Goal: Task Accomplishment & Management: Complete application form

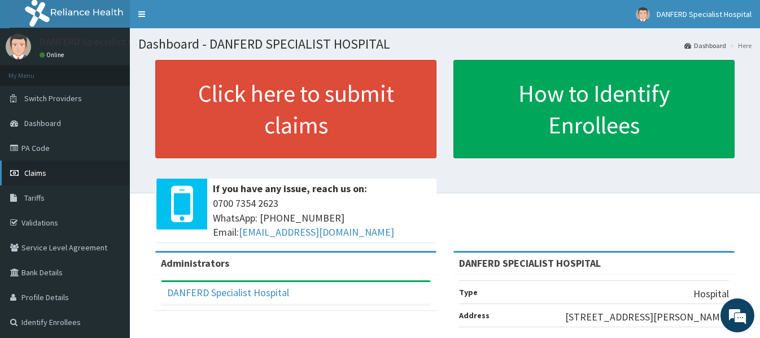
click at [40, 175] on span "Claims" at bounding box center [35, 173] width 22 height 10
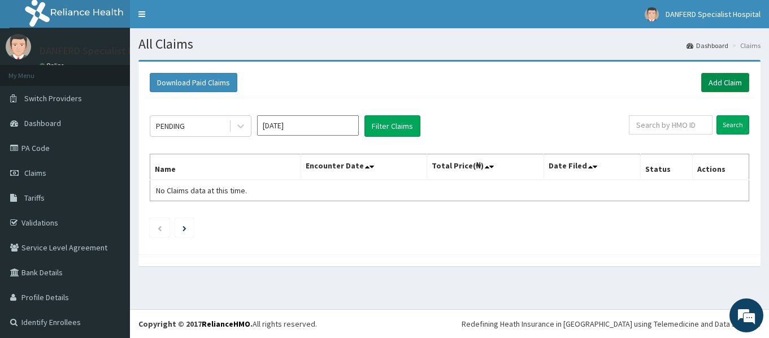
click at [711, 84] on link "Add Claim" at bounding box center [725, 82] width 48 height 19
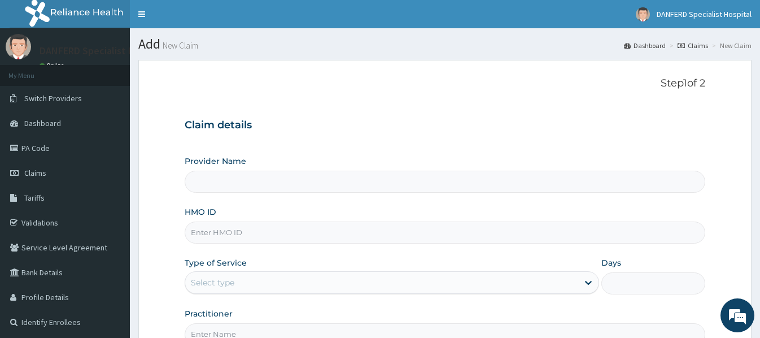
type input "DANFERD SPECIALIST HOSPITAL"
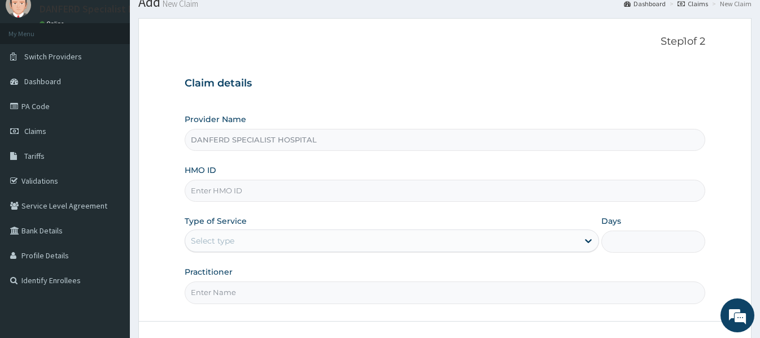
scroll to position [56, 0]
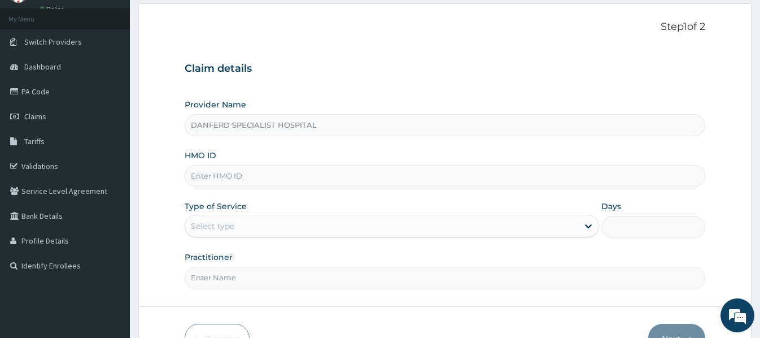
click at [274, 177] on input "HMO ID" at bounding box center [445, 176] width 520 height 22
type input "ACG/10157/A"
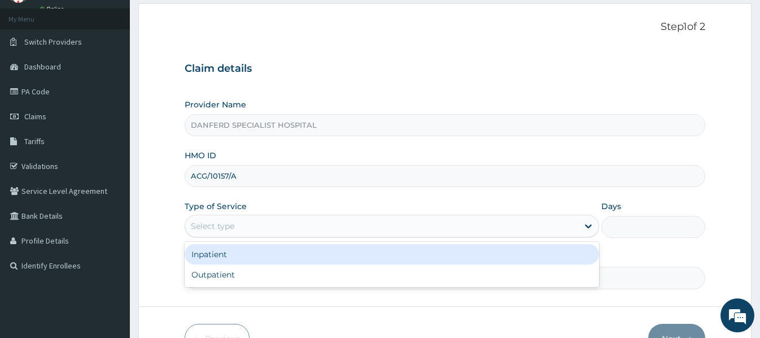
click at [274, 232] on div "Select type" at bounding box center [381, 226] width 393 height 18
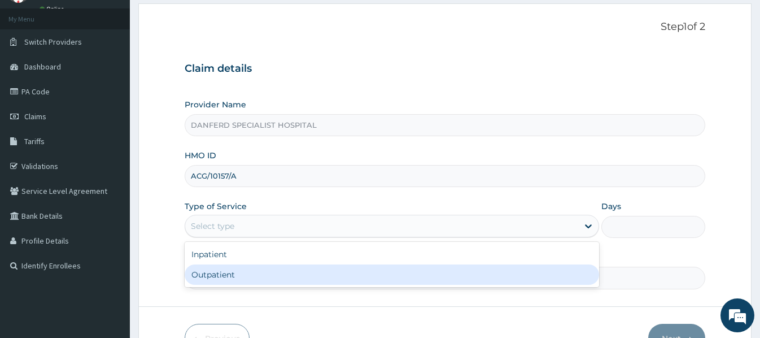
click at [221, 274] on div "Outpatient" at bounding box center [392, 274] width 415 height 20
type input "1"
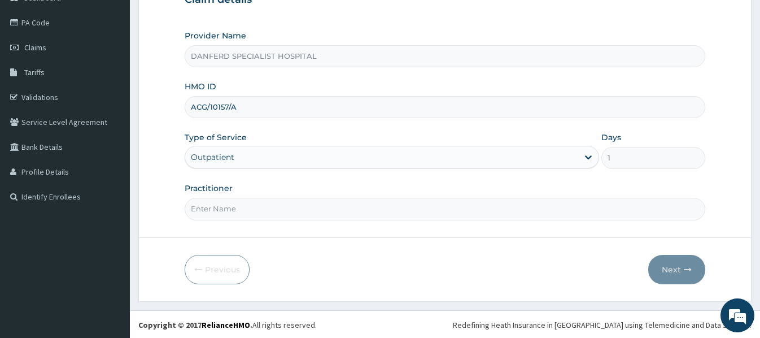
scroll to position [127, 0]
click at [341, 211] on input "Practitioner" at bounding box center [445, 208] width 520 height 22
type input "[PERSON_NAME]"
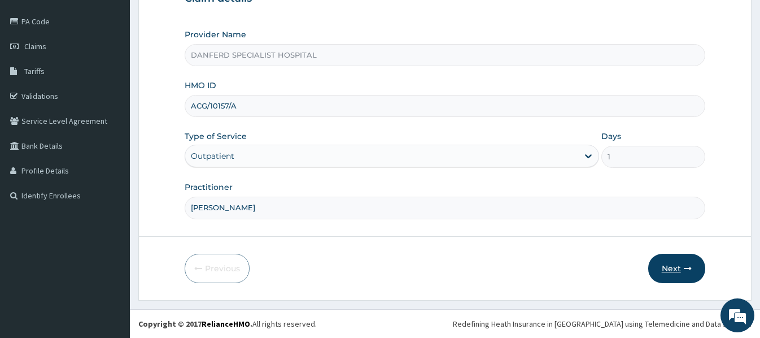
click at [678, 269] on button "Next" at bounding box center [676, 268] width 57 height 29
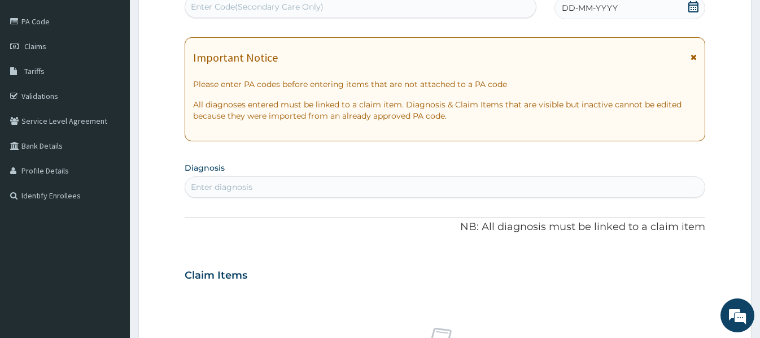
click at [602, 12] on span "DD-MM-YYYY" at bounding box center [590, 7] width 56 height 11
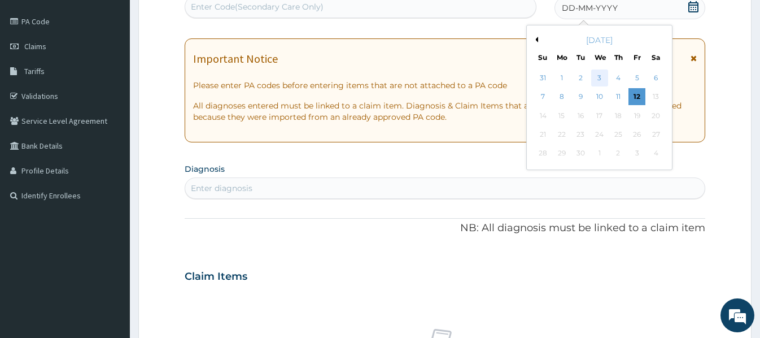
click at [603, 76] on div "3" at bounding box center [599, 77] width 17 height 17
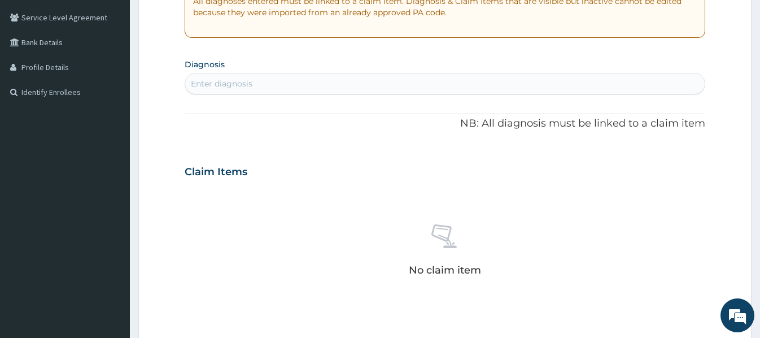
scroll to position [239, 0]
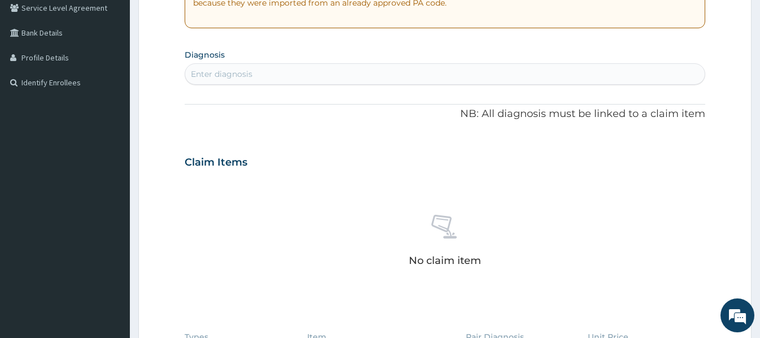
click at [451, 80] on div "Enter diagnosis" at bounding box center [444, 74] width 519 height 18
type input "[MEDICAL_DATA]"
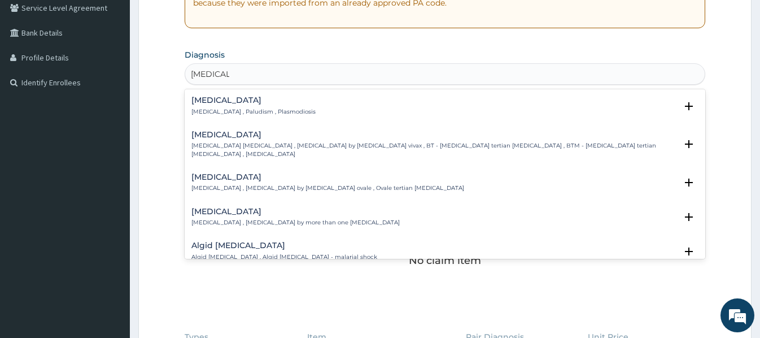
click at [246, 113] on p "[MEDICAL_DATA] , Paludism , Plasmodiosis" at bounding box center [253, 112] width 124 height 8
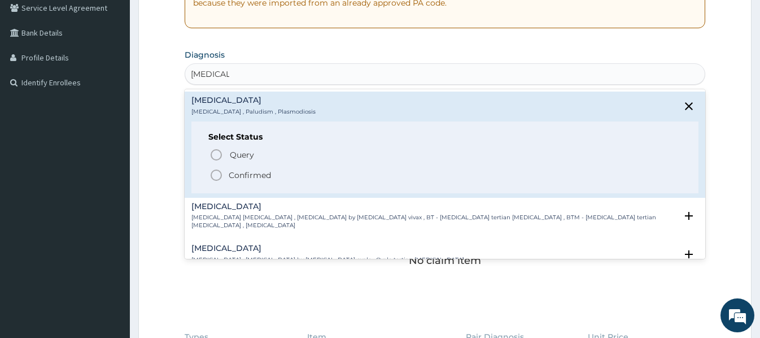
click at [262, 170] on p "Confirmed" at bounding box center [250, 174] width 42 height 11
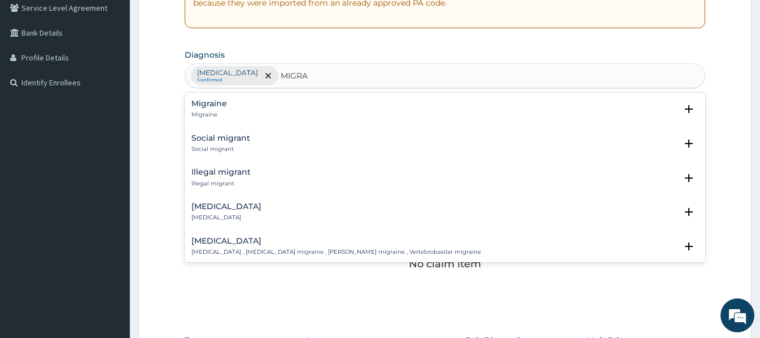
type input "MIGRAI"
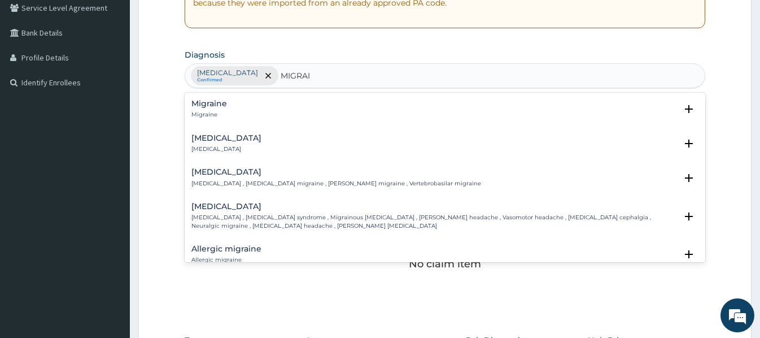
click at [202, 109] on div "Migraine Migraine" at bounding box center [209, 109] width 36 height 20
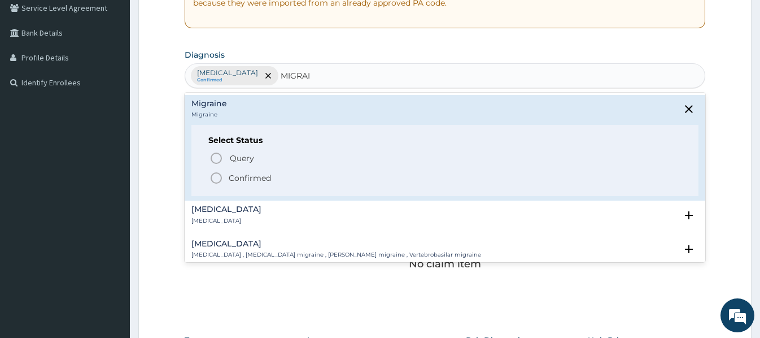
click at [246, 182] on p "Confirmed" at bounding box center [250, 177] width 42 height 11
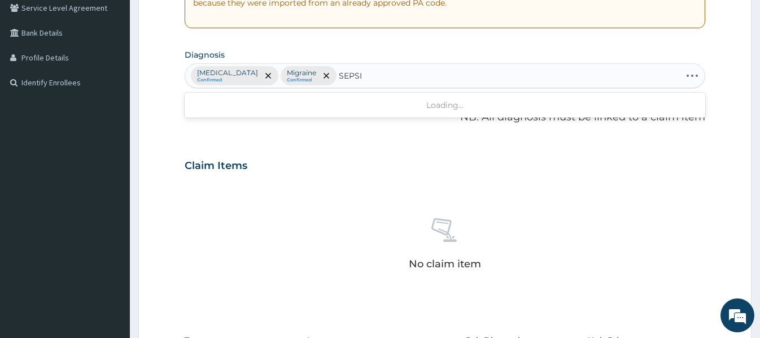
type input "[MEDICAL_DATA]"
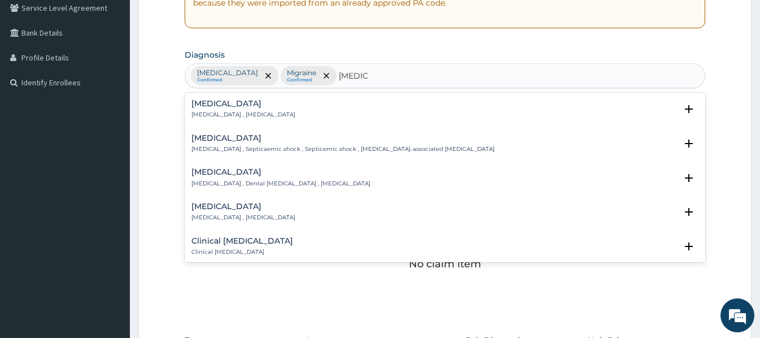
click at [208, 106] on h4 "[MEDICAL_DATA]" at bounding box center [243, 103] width 104 height 8
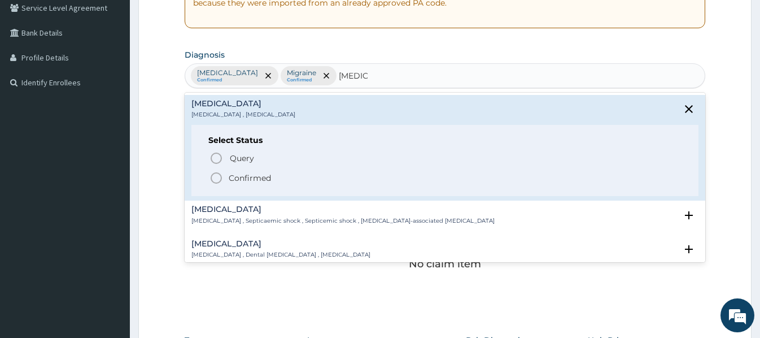
click at [251, 174] on p "Confirmed" at bounding box center [250, 177] width 42 height 11
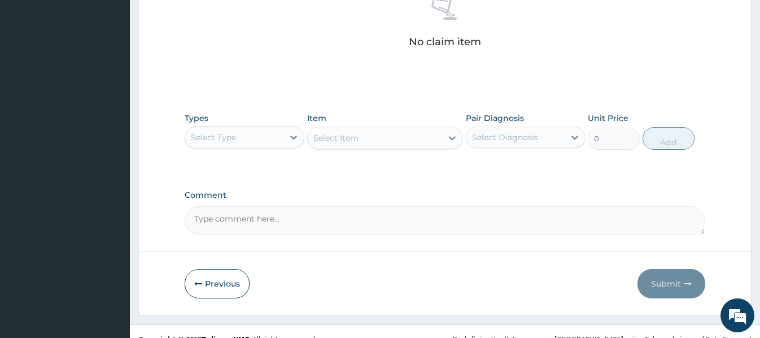
scroll to position [477, 0]
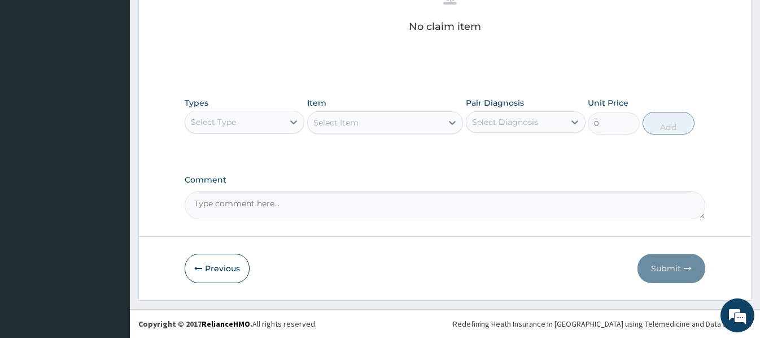
click at [267, 119] on div "Select Type" at bounding box center [234, 122] width 98 height 18
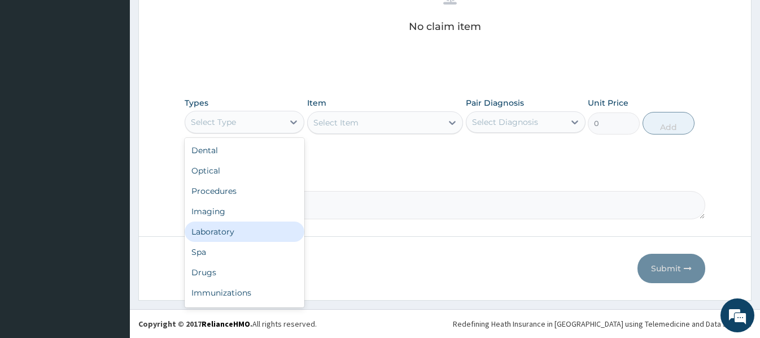
click at [229, 231] on div "Laboratory" at bounding box center [245, 231] width 120 height 20
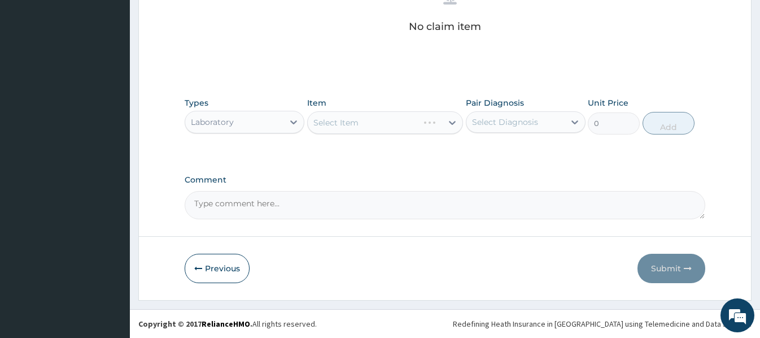
click at [316, 127] on div "Select Item" at bounding box center [385, 122] width 156 height 23
click at [318, 125] on div "Select Item" at bounding box center [385, 122] width 156 height 23
click at [313, 120] on div "Select Item" at bounding box center [335, 122] width 45 height 11
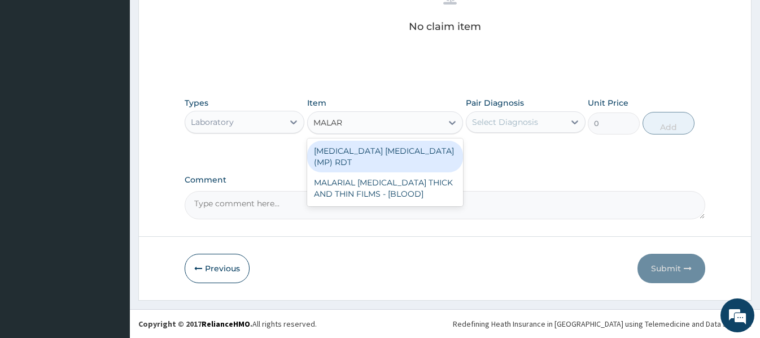
type input "MALARI"
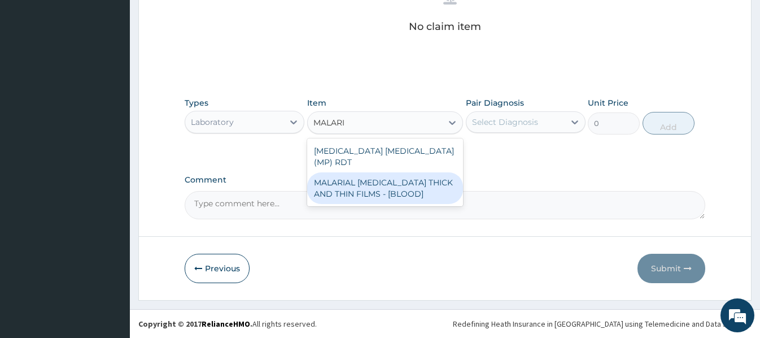
click at [408, 186] on div "MALARIAL [MEDICAL_DATA] THICK AND THIN FILMS - [BLOOD]" at bounding box center [385, 188] width 156 height 32
type input "2187.5"
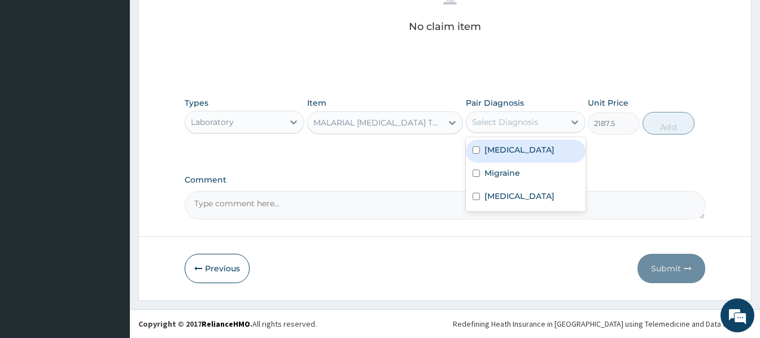
click at [536, 119] on div "Select Diagnosis" at bounding box center [505, 121] width 66 height 11
click at [523, 157] on div "[MEDICAL_DATA]" at bounding box center [526, 150] width 120 height 23
checkbox input "true"
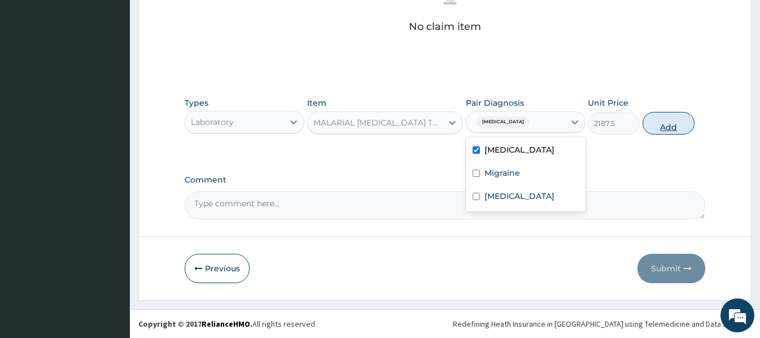
click at [664, 130] on button "Add" at bounding box center [669, 123] width 52 height 23
type input "0"
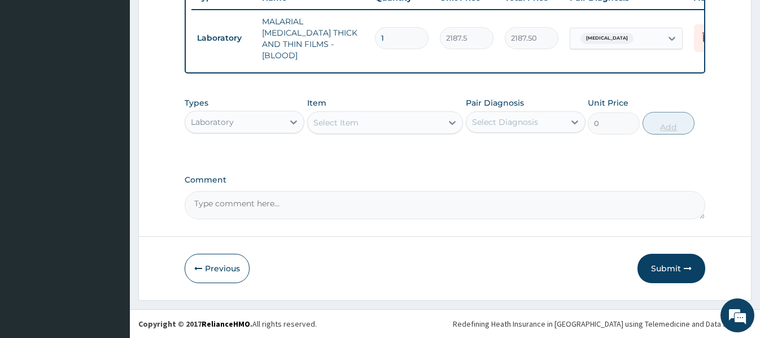
scroll to position [438, 0]
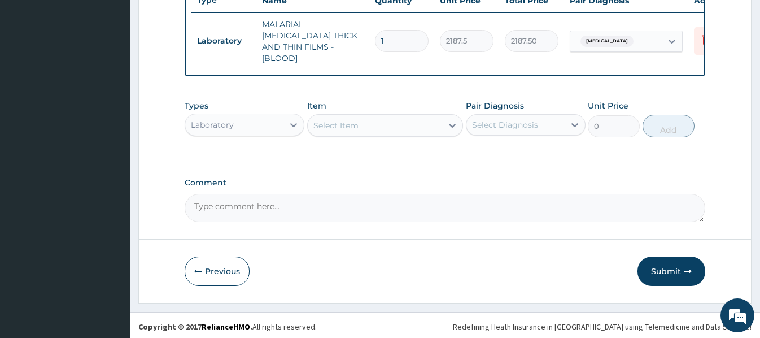
click at [326, 120] on div "Select Item" at bounding box center [335, 125] width 45 height 11
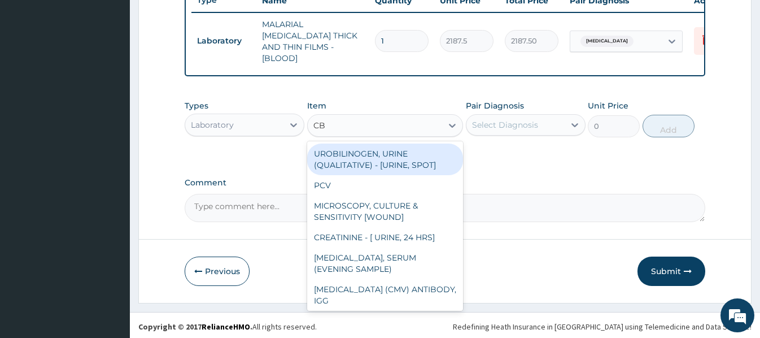
type input "CBC"
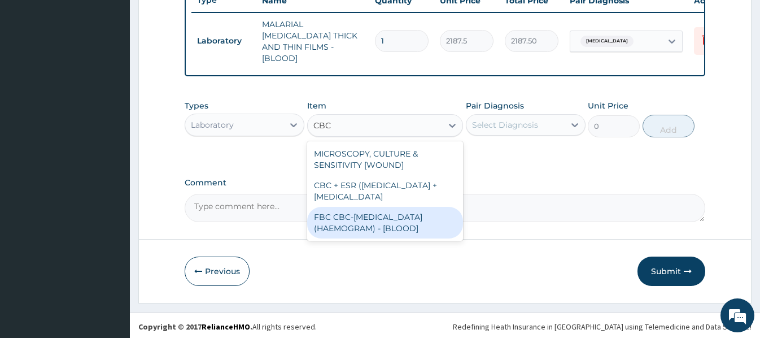
click at [382, 230] on div "FBC CBC-[MEDICAL_DATA] (HAEMOGRAM) - [BLOOD]" at bounding box center [385, 223] width 156 height 32
type input "5000"
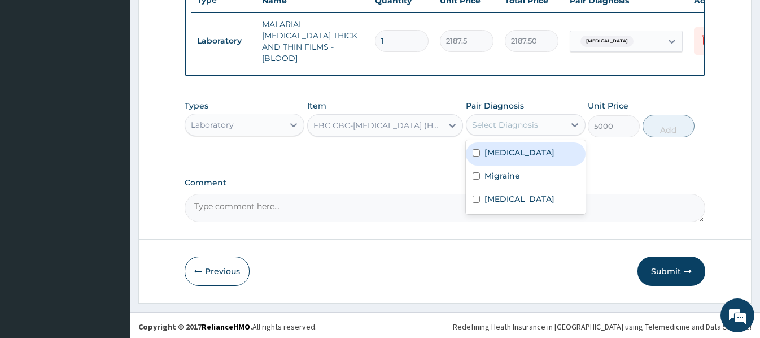
click at [536, 119] on div "Select Diagnosis" at bounding box center [505, 124] width 66 height 11
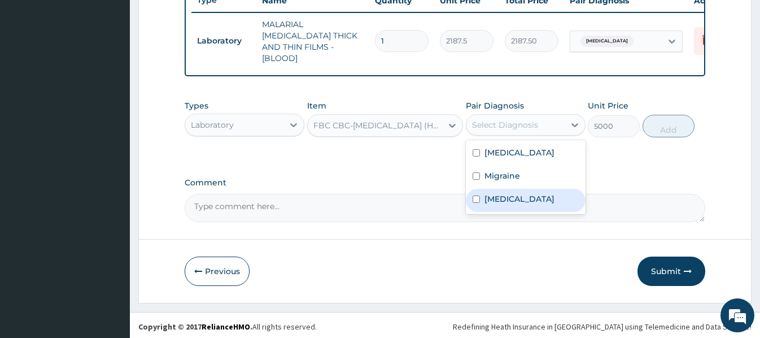
click at [500, 196] on label "[MEDICAL_DATA]" at bounding box center [520, 198] width 70 height 11
checkbox input "true"
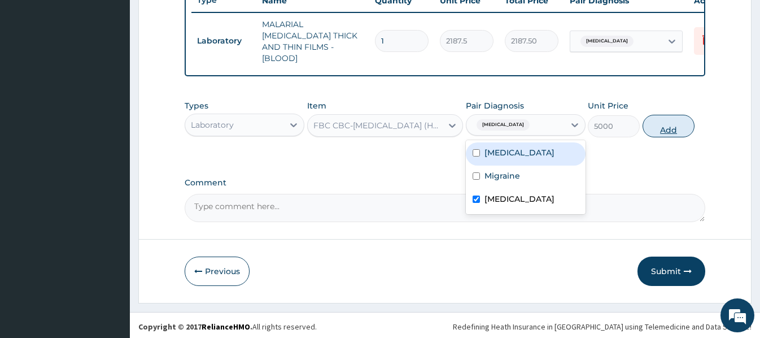
click at [661, 125] on button "Add" at bounding box center [669, 126] width 52 height 23
type input "0"
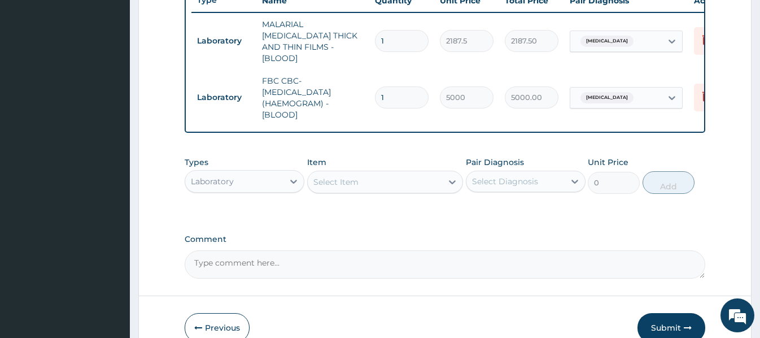
click at [342, 180] on div "Select Item" at bounding box center [335, 181] width 45 height 11
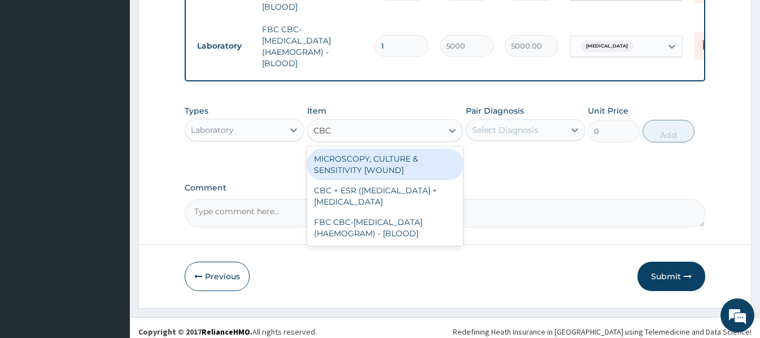
scroll to position [494, 0]
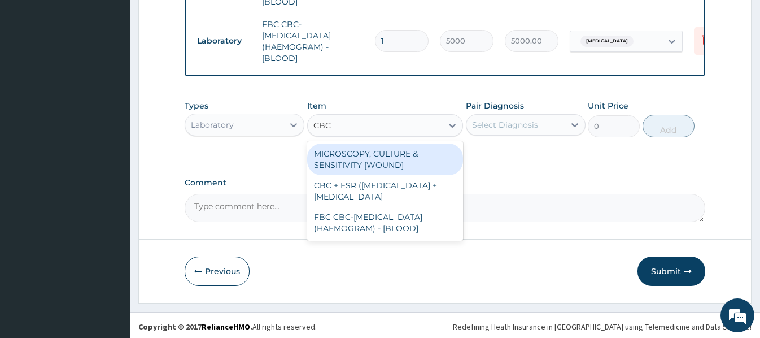
type input "CBC"
click at [256, 128] on div "Laboratory" at bounding box center [234, 125] width 98 height 18
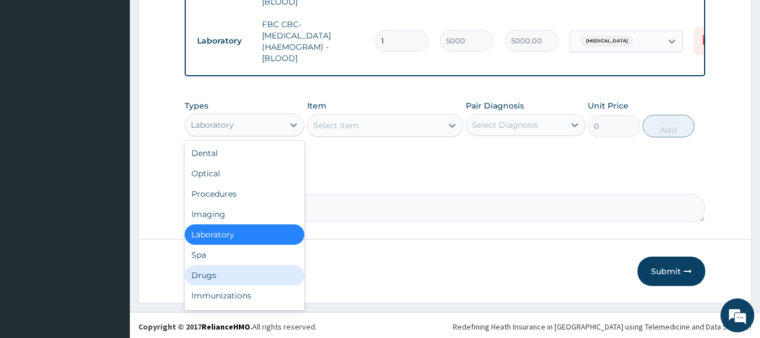
click at [210, 269] on div "Drugs" at bounding box center [245, 275] width 120 height 20
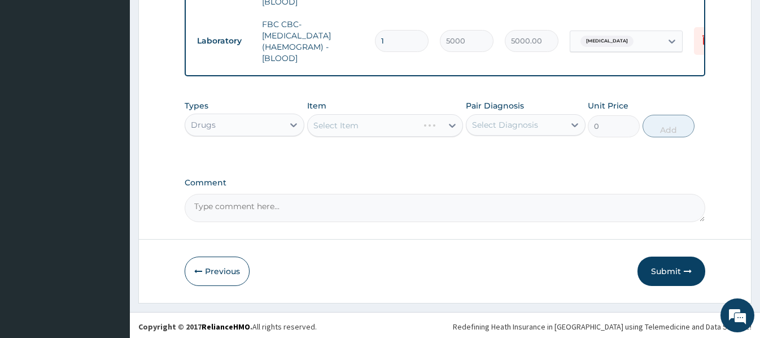
click at [313, 121] on div "Select Item" at bounding box center [385, 125] width 156 height 23
click at [320, 122] on div "Select Item" at bounding box center [385, 125] width 156 height 23
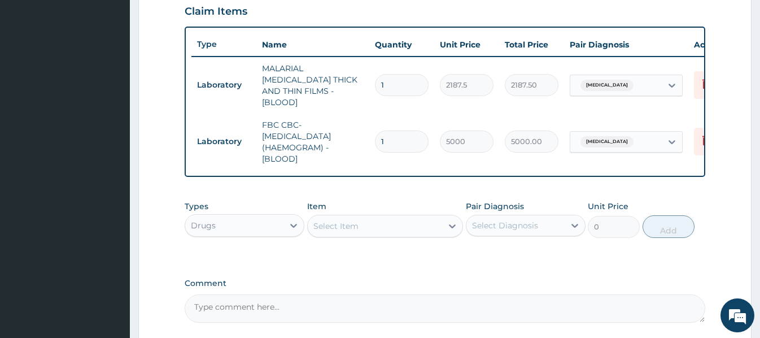
scroll to position [438, 0]
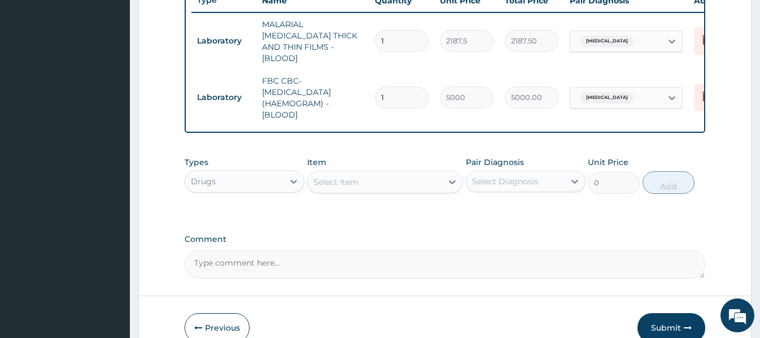
click at [320, 179] on div "Select Item" at bounding box center [335, 181] width 45 height 11
click at [316, 178] on div "Select Item" at bounding box center [335, 181] width 45 height 11
click at [317, 176] on div "Select Item" at bounding box center [335, 181] width 45 height 11
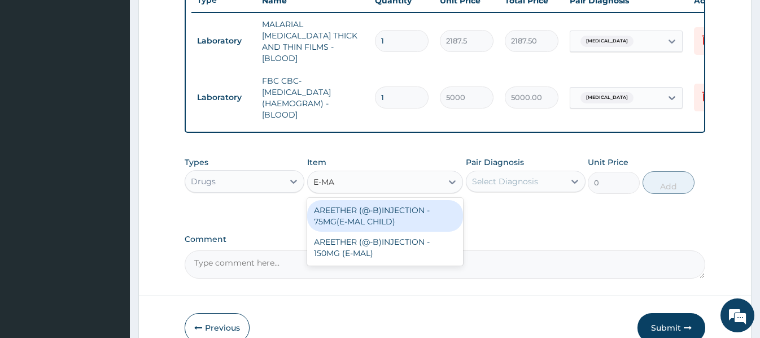
type input "E-MAL"
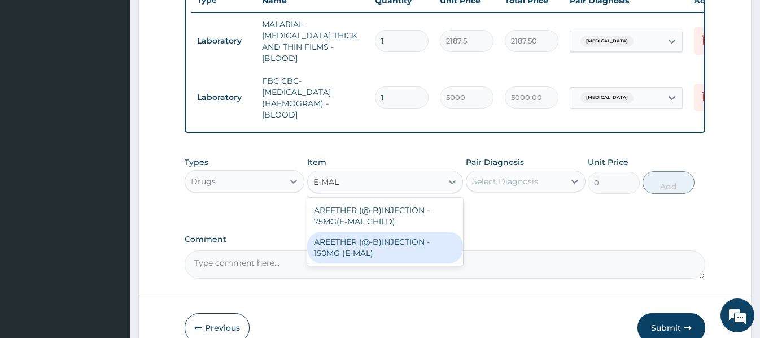
click at [382, 238] on div "AREETHER (@-B)INJECTION - 150MG (E-MAL)" at bounding box center [385, 248] width 156 height 32
type input "1680"
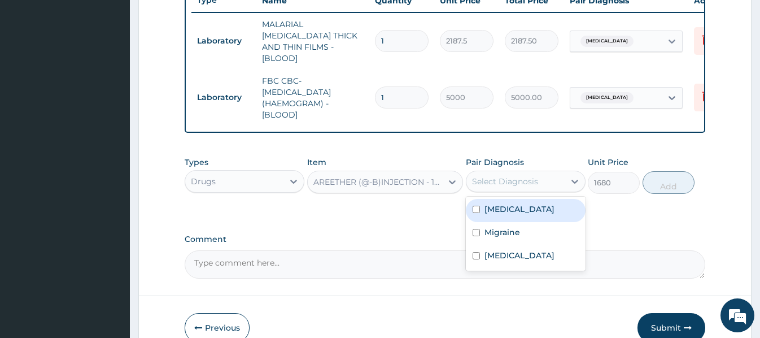
click at [540, 172] on div "Select Diagnosis" at bounding box center [515, 181] width 98 height 18
click at [504, 208] on label "[MEDICAL_DATA]" at bounding box center [520, 208] width 70 height 11
checkbox input "true"
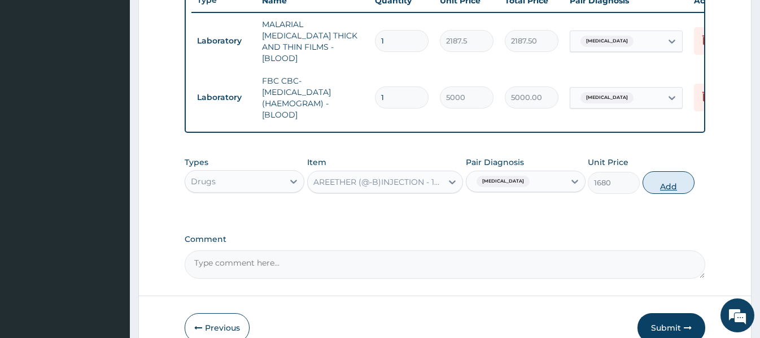
click at [664, 181] on button "Add" at bounding box center [669, 182] width 52 height 23
type input "0"
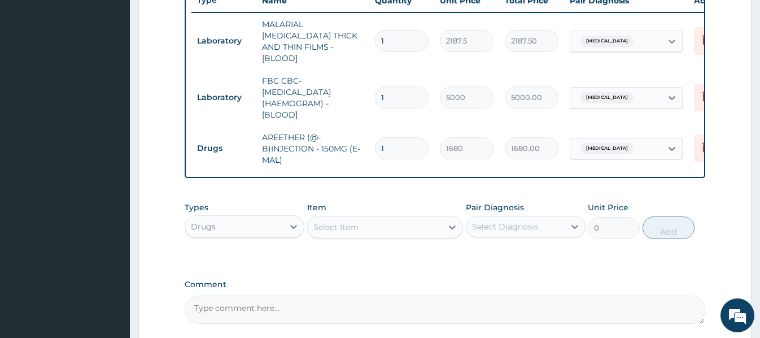
click at [351, 226] on div "Select Item" at bounding box center [335, 226] width 45 height 11
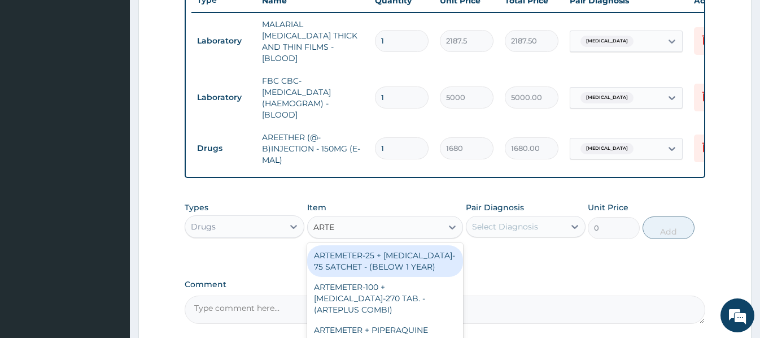
type input "ARTEM"
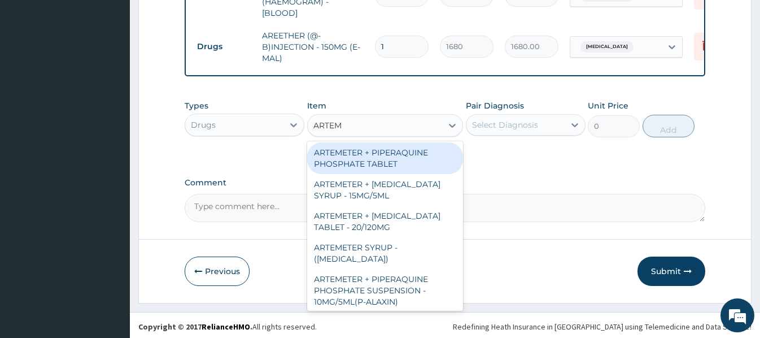
scroll to position [169, 0]
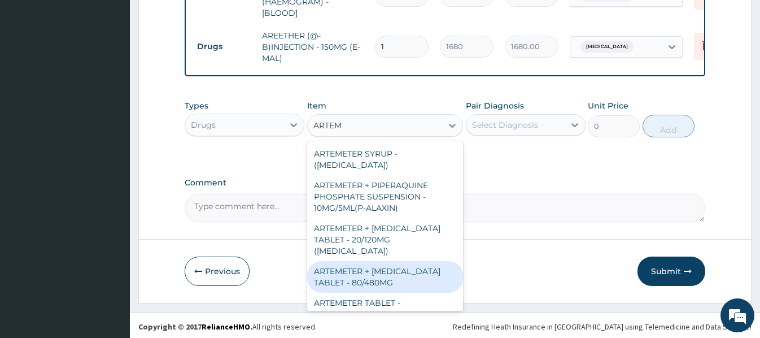
click at [395, 278] on div "ARTEMETER + [MEDICAL_DATA] TABLET - 80/480MG" at bounding box center [385, 277] width 156 height 32
type input "364"
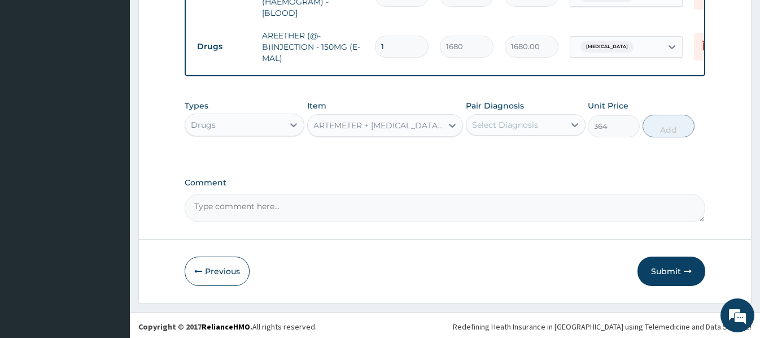
click at [517, 127] on div "Select Diagnosis" at bounding box center [505, 124] width 66 height 11
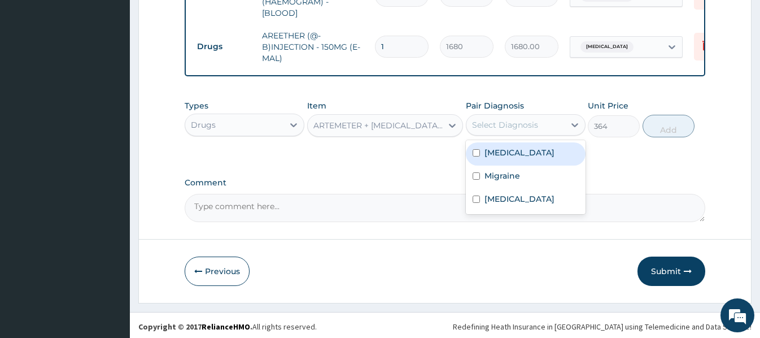
click at [505, 150] on label "[MEDICAL_DATA]" at bounding box center [520, 152] width 70 height 11
checkbox input "true"
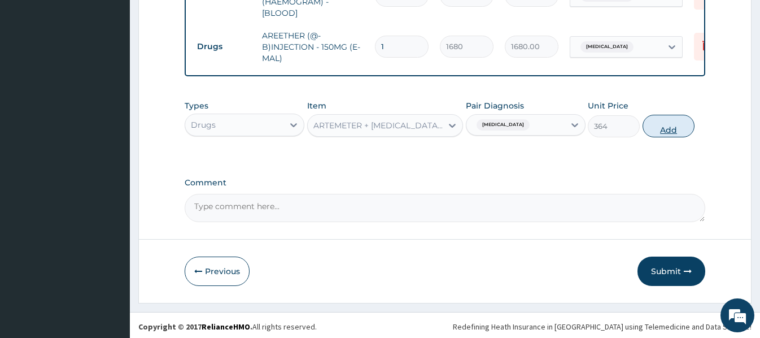
click at [668, 129] on button "Add" at bounding box center [669, 126] width 52 height 23
type input "0"
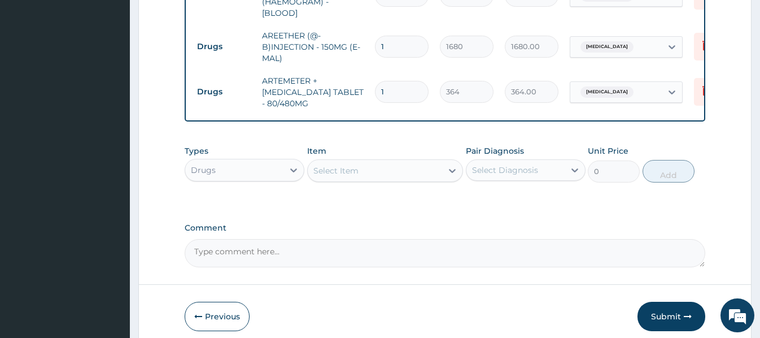
click at [324, 162] on div "Select Item" at bounding box center [375, 171] width 134 height 18
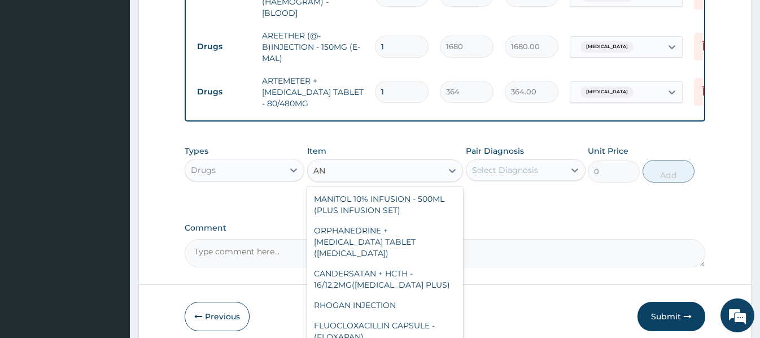
type input "A"
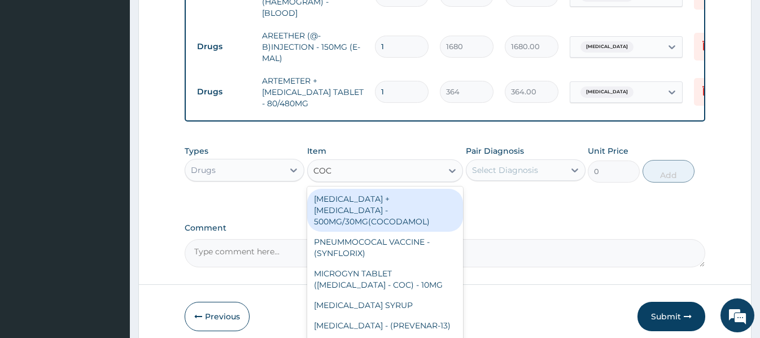
type input "COCO"
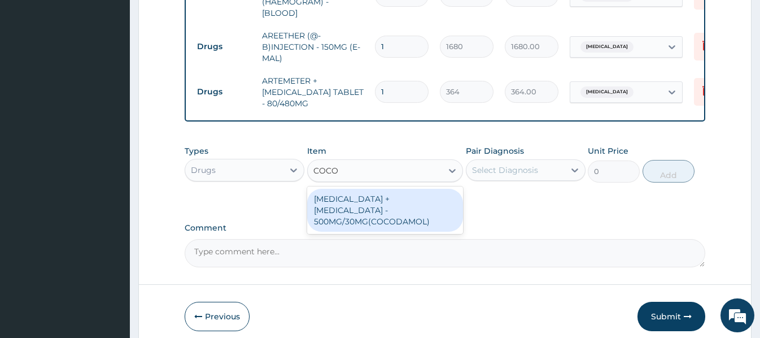
click at [374, 194] on div "[MEDICAL_DATA] + [MEDICAL_DATA] - 500MG/30MG(COCODAMOL)" at bounding box center [385, 210] width 156 height 43
type input "224"
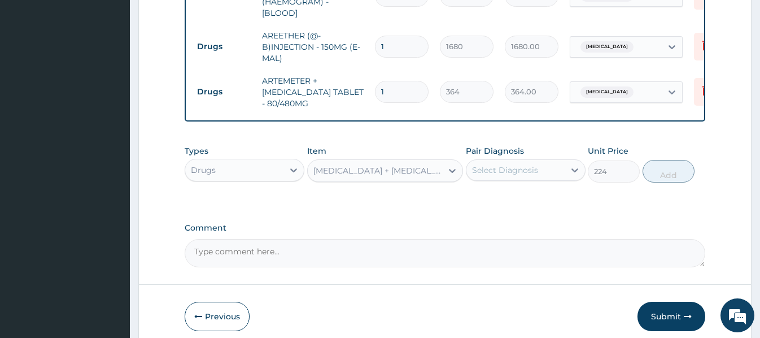
click at [533, 167] on div "Select Diagnosis" at bounding box center [505, 169] width 66 height 11
click at [527, 172] on div "Select Diagnosis" at bounding box center [505, 169] width 66 height 11
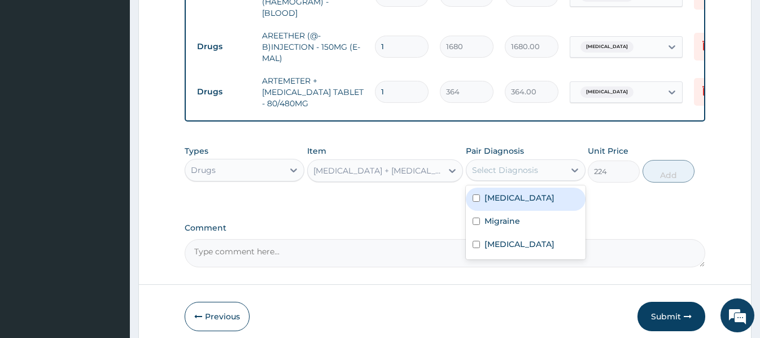
click at [511, 195] on label "[MEDICAL_DATA]" at bounding box center [520, 197] width 70 height 11
checkbox input "true"
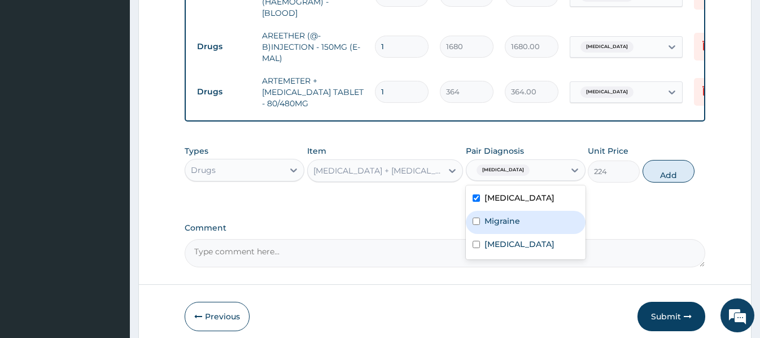
click at [516, 216] on label "Migraine" at bounding box center [503, 220] width 36 height 11
checkbox input "true"
click at [671, 167] on button "Add" at bounding box center [669, 171] width 52 height 23
type input "0"
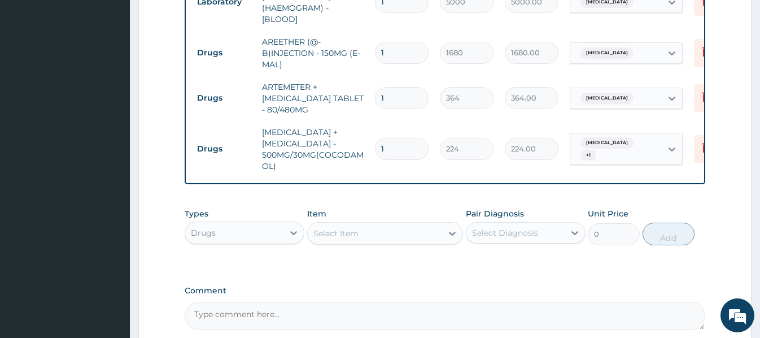
scroll to position [539, 0]
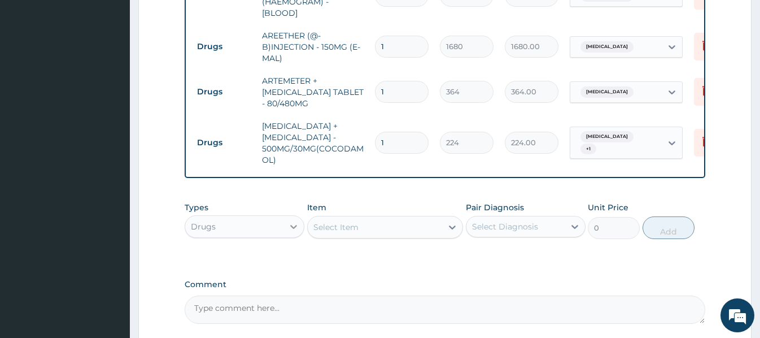
click at [285, 228] on div at bounding box center [293, 226] width 20 height 20
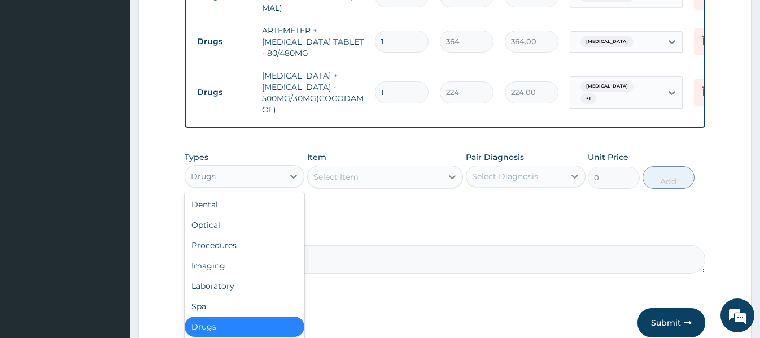
scroll to position [596, 0]
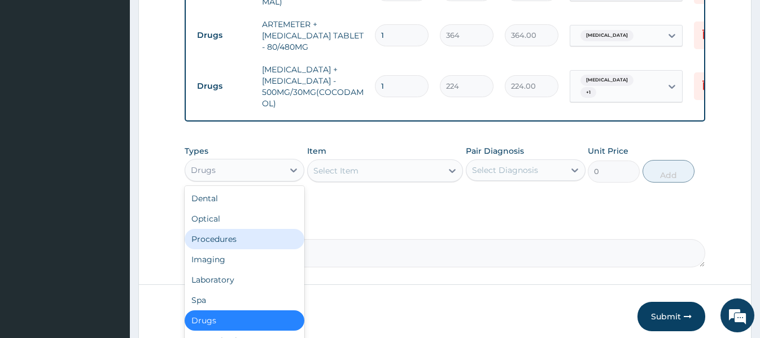
click at [239, 239] on div "Procedures" at bounding box center [245, 239] width 120 height 20
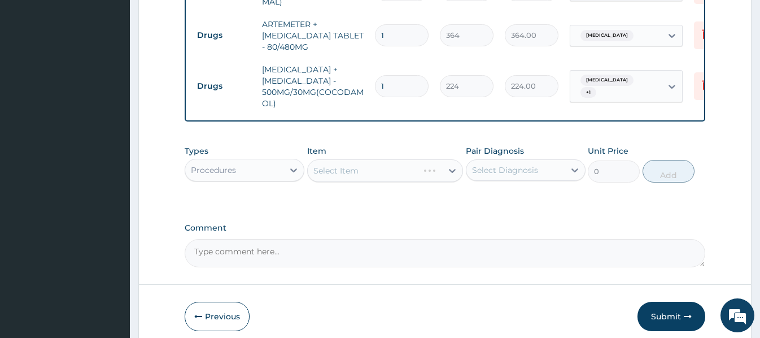
click at [332, 170] on div "Select Item" at bounding box center [385, 170] width 156 height 23
click at [318, 169] on div "Select Item" at bounding box center [385, 170] width 156 height 23
drag, startPoint x: 392, startPoint y: 76, endPoint x: 376, endPoint y: 76, distance: 16.4
click at [376, 76] on input "1" at bounding box center [402, 86] width 54 height 22
type input "6"
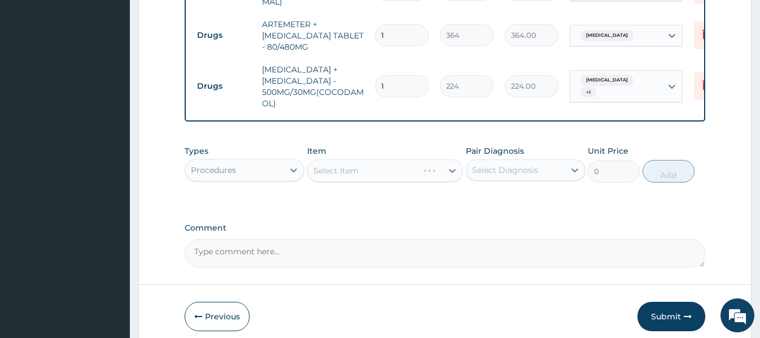
type input "1344.00"
type input "6"
drag, startPoint x: 392, startPoint y: 20, endPoint x: 372, endPoint y: 26, distance: 21.1
click at [372, 26] on td "1" at bounding box center [401, 35] width 65 height 33
type input "6"
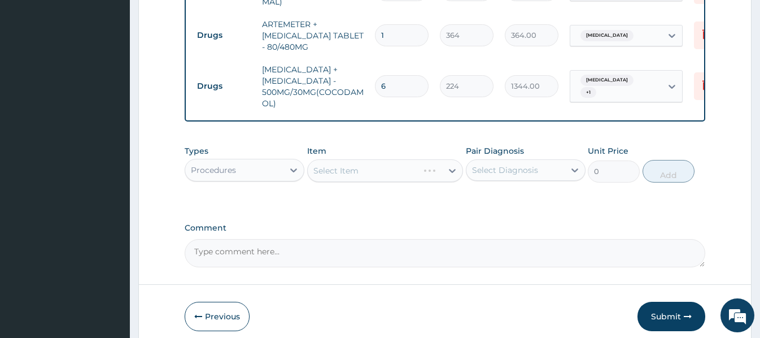
type input "2184.00"
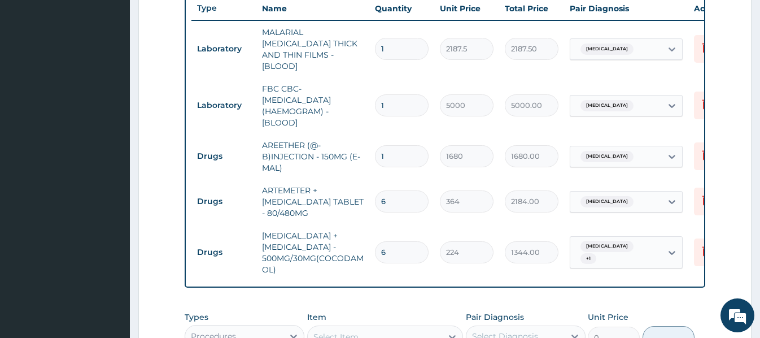
scroll to position [426, 0]
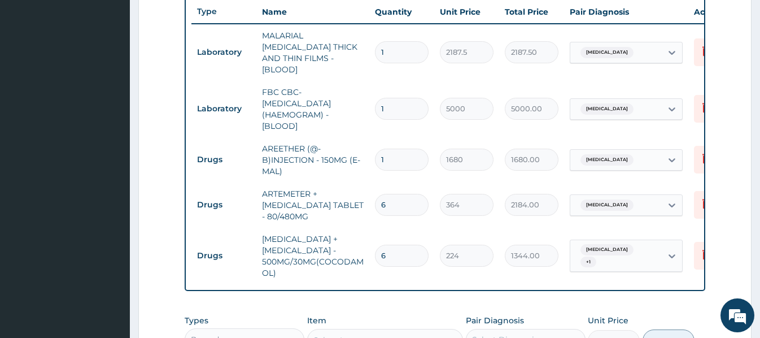
type input "6"
drag, startPoint x: 395, startPoint y: 145, endPoint x: 372, endPoint y: 150, distance: 24.3
click at [372, 150] on td "1" at bounding box center [401, 159] width 65 height 33
type input "3"
type input "5040.00"
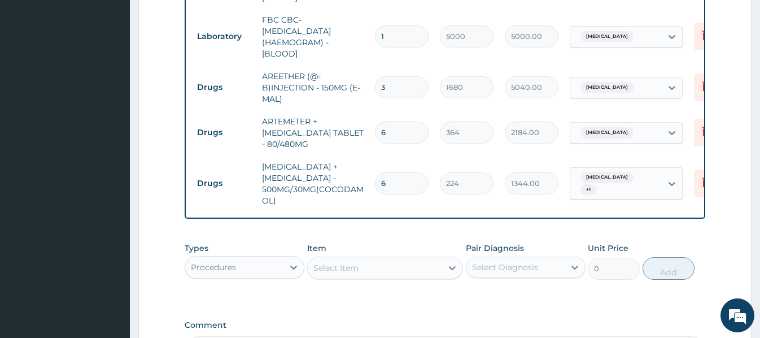
scroll to position [539, 0]
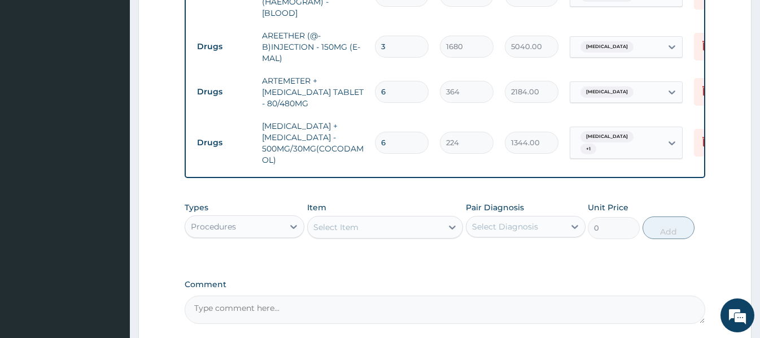
type input "3"
click at [320, 224] on div "Select Item" at bounding box center [335, 226] width 45 height 11
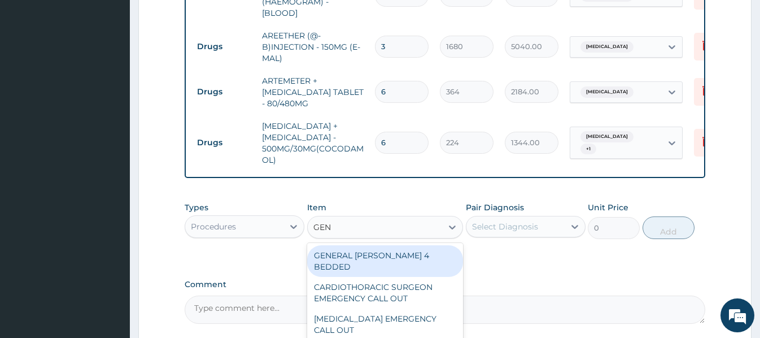
type input "GENE"
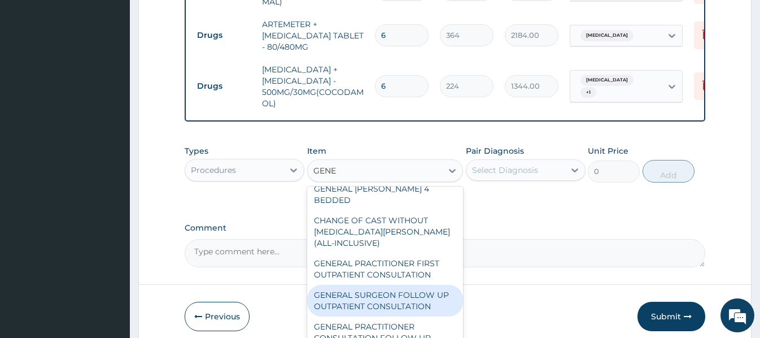
scroll to position [0, 0]
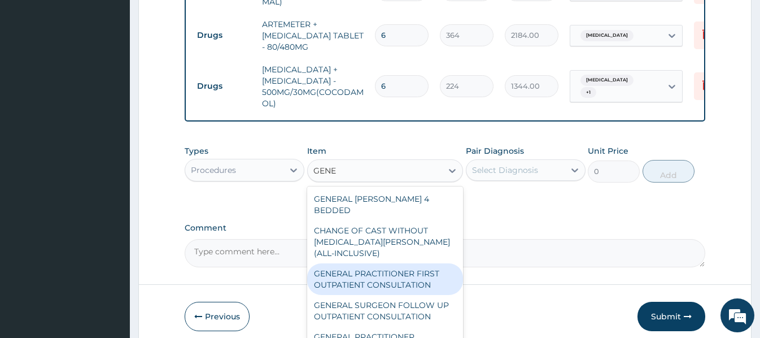
click at [399, 263] on div "GENERAL PRACTITIONER FIRST OUTPATIENT CONSULTATION" at bounding box center [385, 279] width 156 height 32
type input "3750"
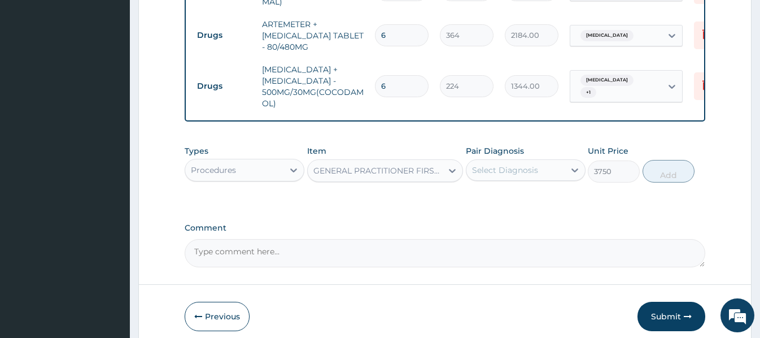
click at [514, 168] on div "Select Diagnosis" at bounding box center [505, 169] width 66 height 11
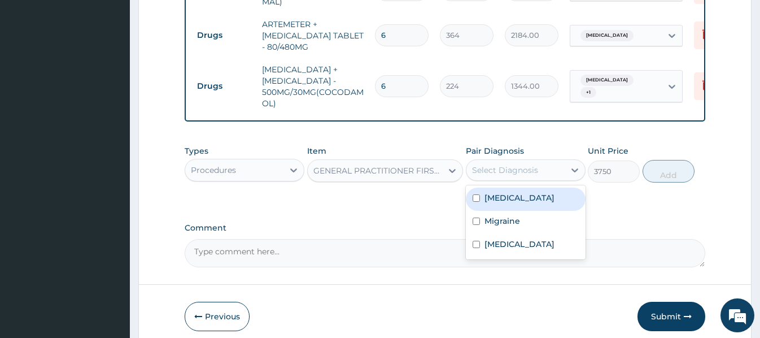
click at [525, 199] on div "[MEDICAL_DATA]" at bounding box center [526, 198] width 120 height 23
checkbox input "true"
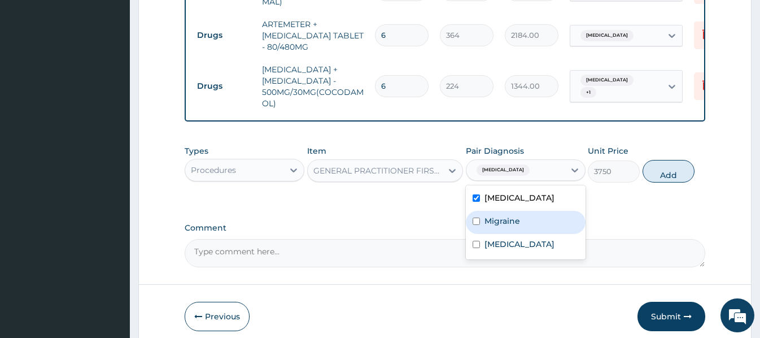
click at [517, 221] on label "Migraine" at bounding box center [503, 220] width 36 height 11
checkbox input "true"
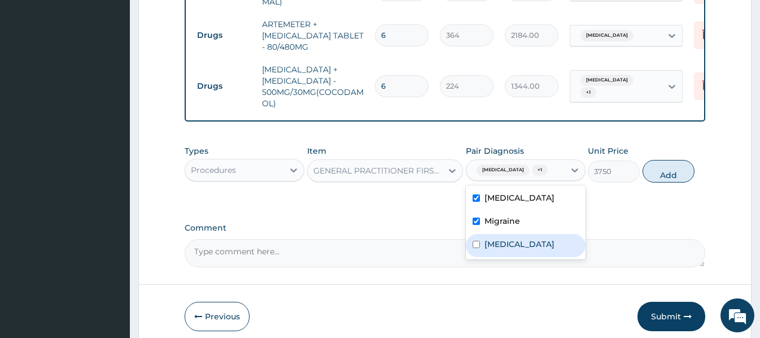
click at [512, 244] on div "[MEDICAL_DATA]" at bounding box center [526, 245] width 120 height 23
checkbox input "true"
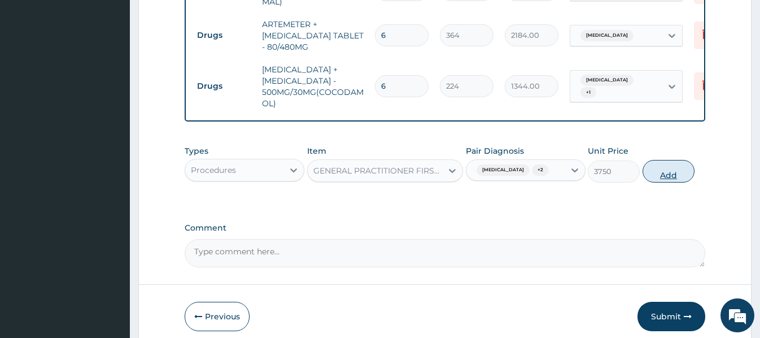
click at [665, 169] on button "Add" at bounding box center [669, 171] width 52 height 23
type input "0"
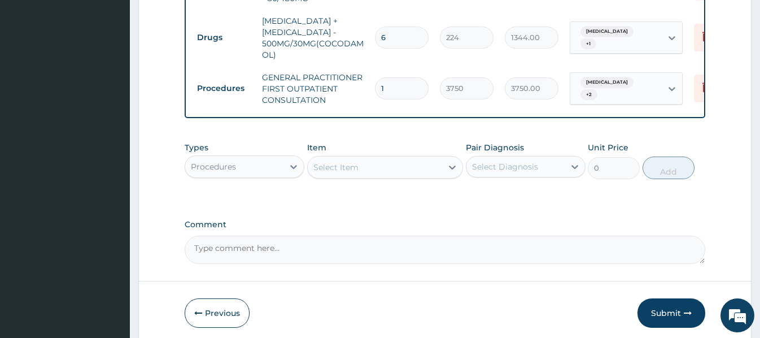
scroll to position [686, 0]
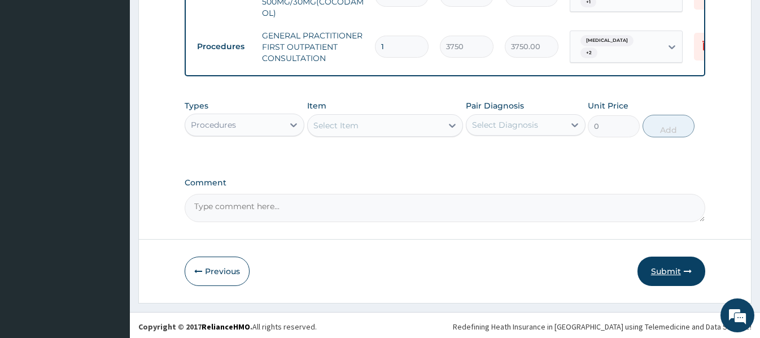
click at [666, 272] on button "Submit" at bounding box center [672, 270] width 68 height 29
